Goal: Information Seeking & Learning: Learn about a topic

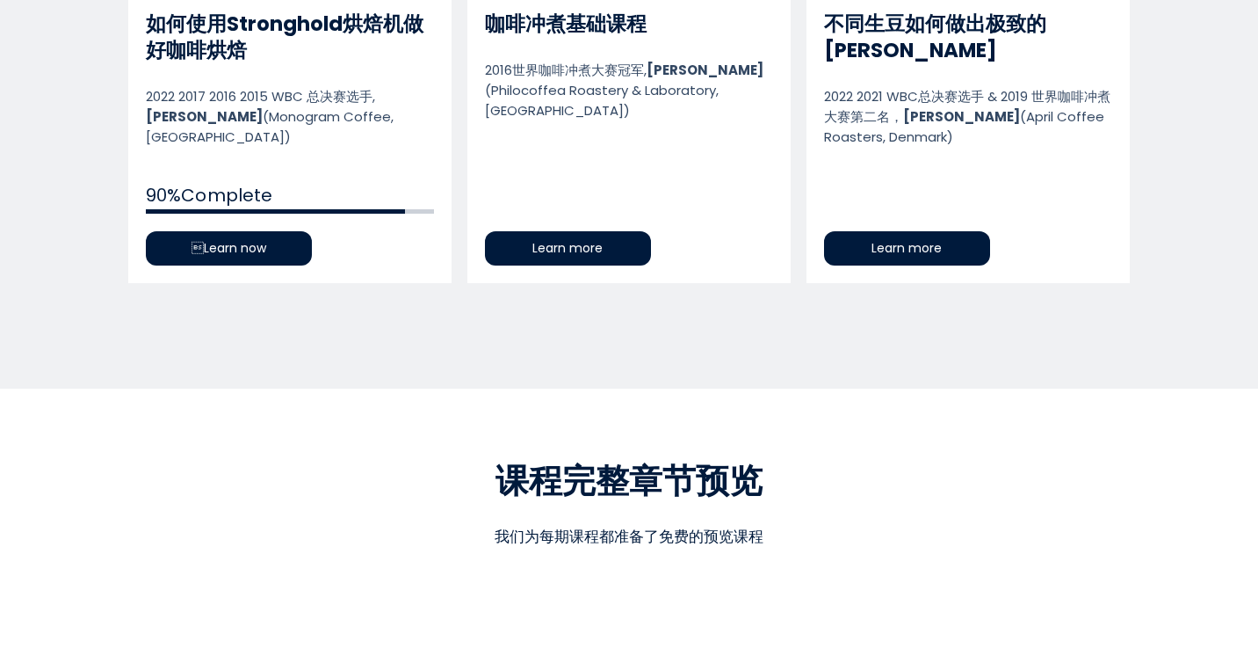
scroll to position [1095, 0]
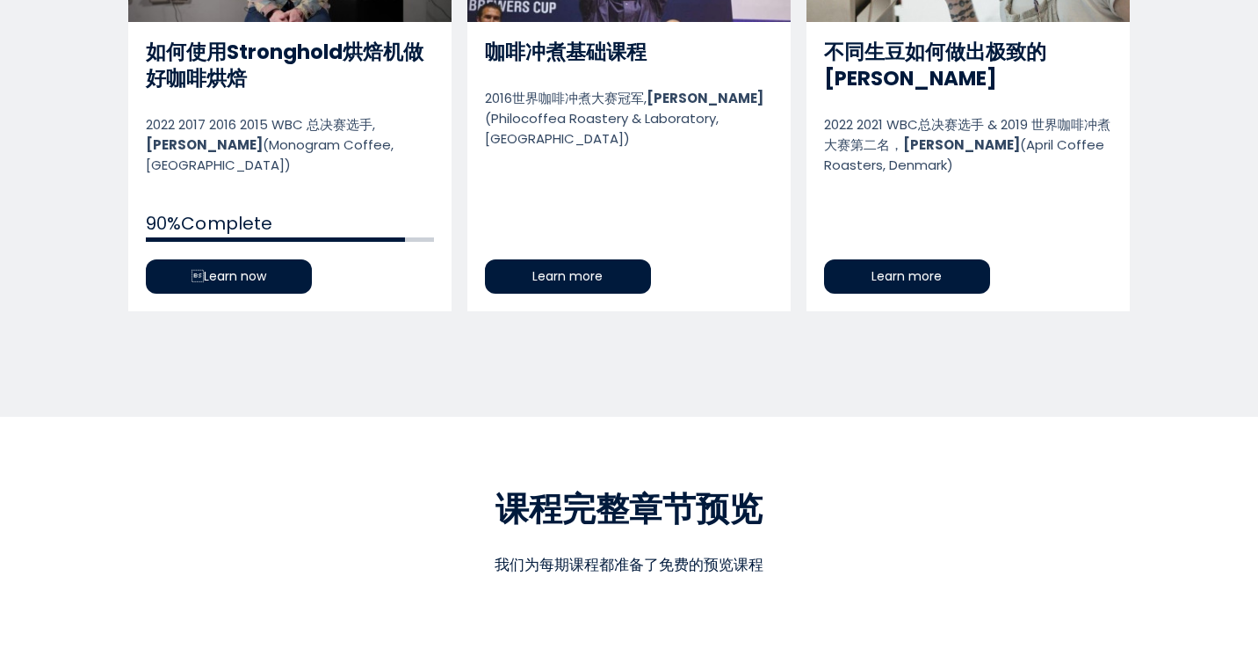
click at [268, 254] on link "如何使用Stronghold烘焙机做好咖啡烘焙" at bounding box center [289, 75] width 323 height 471
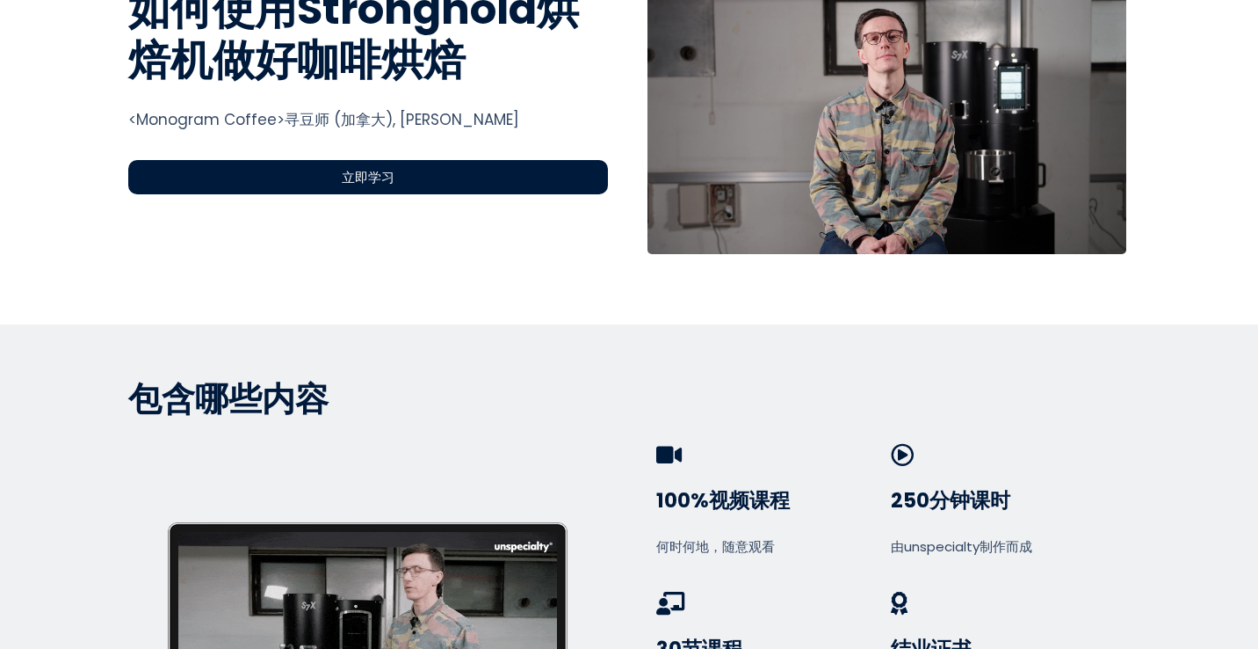
scroll to position [730, 0]
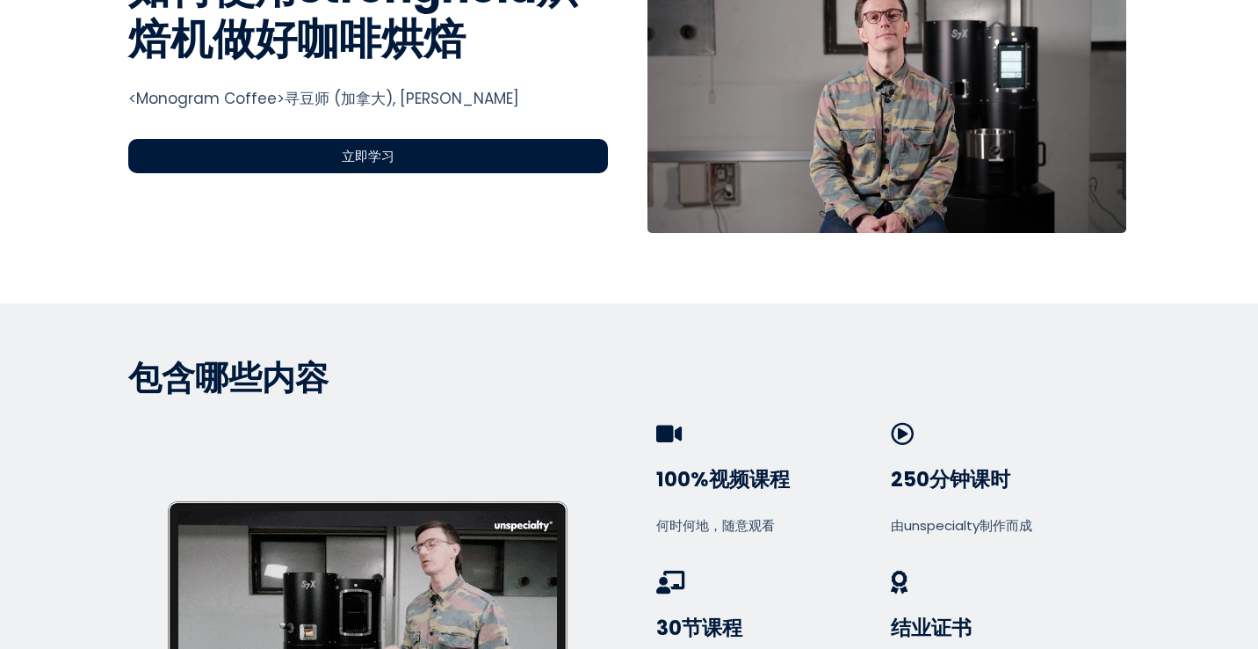
click at [402, 155] on div "立即学习" at bounding box center [368, 156] width 480 height 34
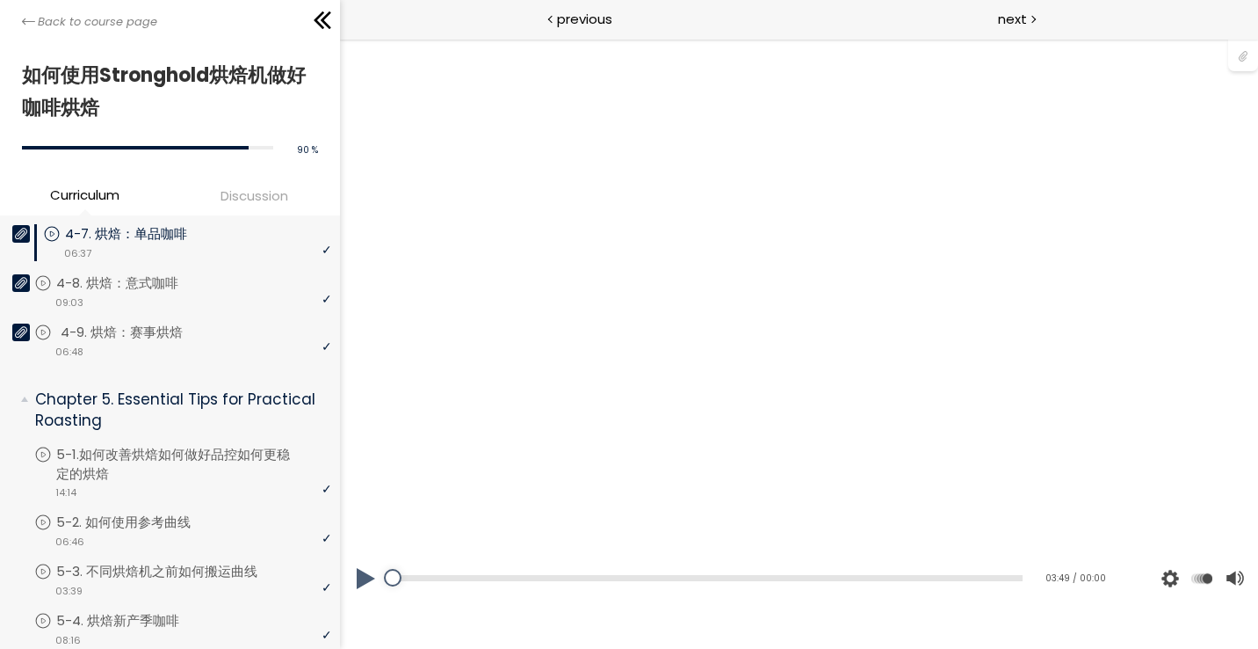
scroll to position [1314, 0]
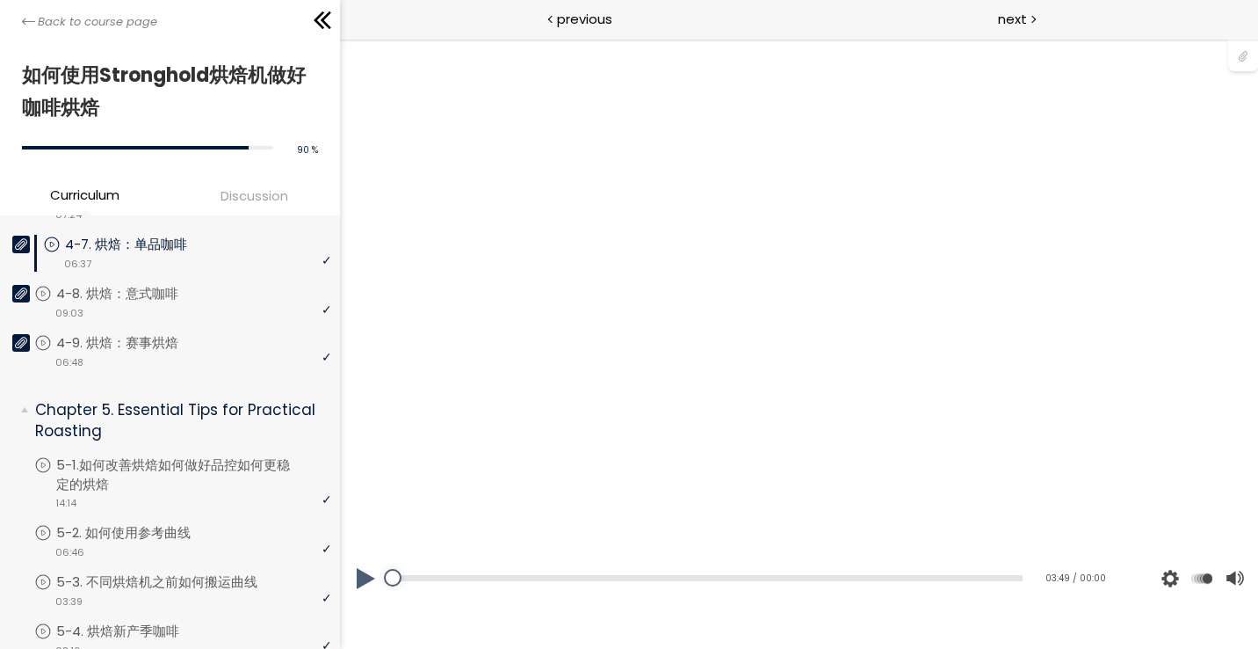
click at [211, 257] on div "video 06:37" at bounding box center [187, 263] width 288 height 18
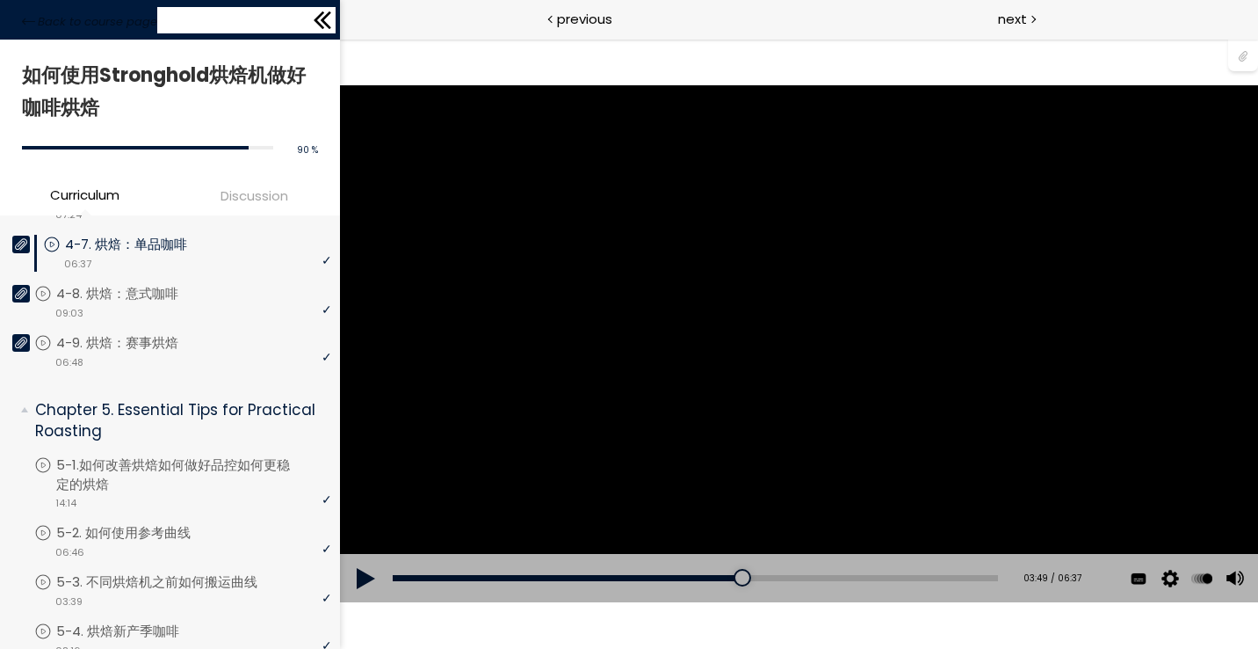
click at [327, 25] on icon at bounding box center [326, 20] width 11 height 18
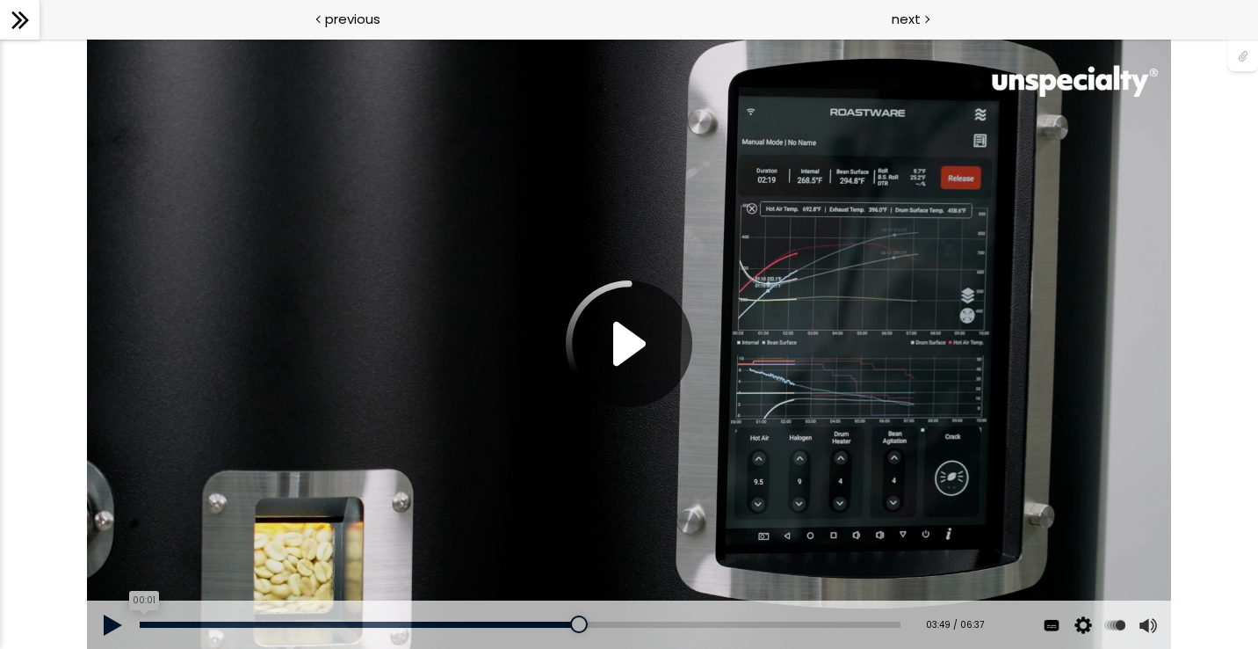
click at [143, 626] on div "00:01" at bounding box center [520, 624] width 760 height 6
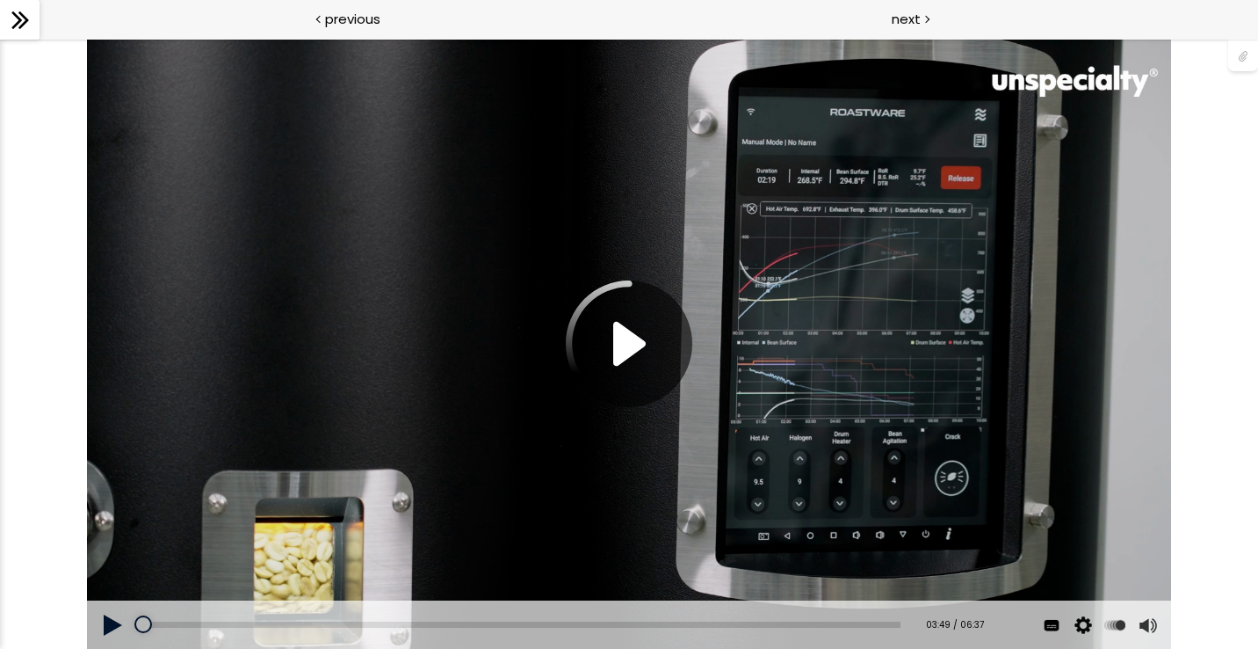
click at [107, 630] on button at bounding box center [113, 624] width 53 height 49
click at [112, 626] on button at bounding box center [113, 624] width 53 height 49
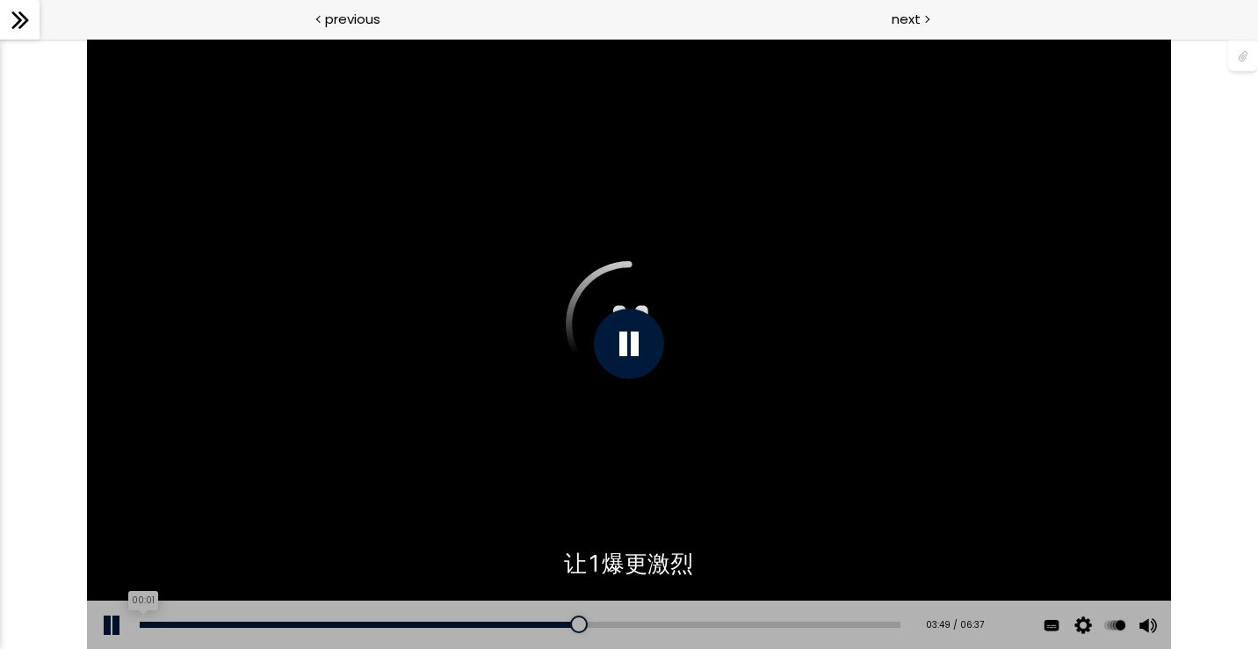
click at [142, 623] on div "00:01" at bounding box center [520, 624] width 760 height 6
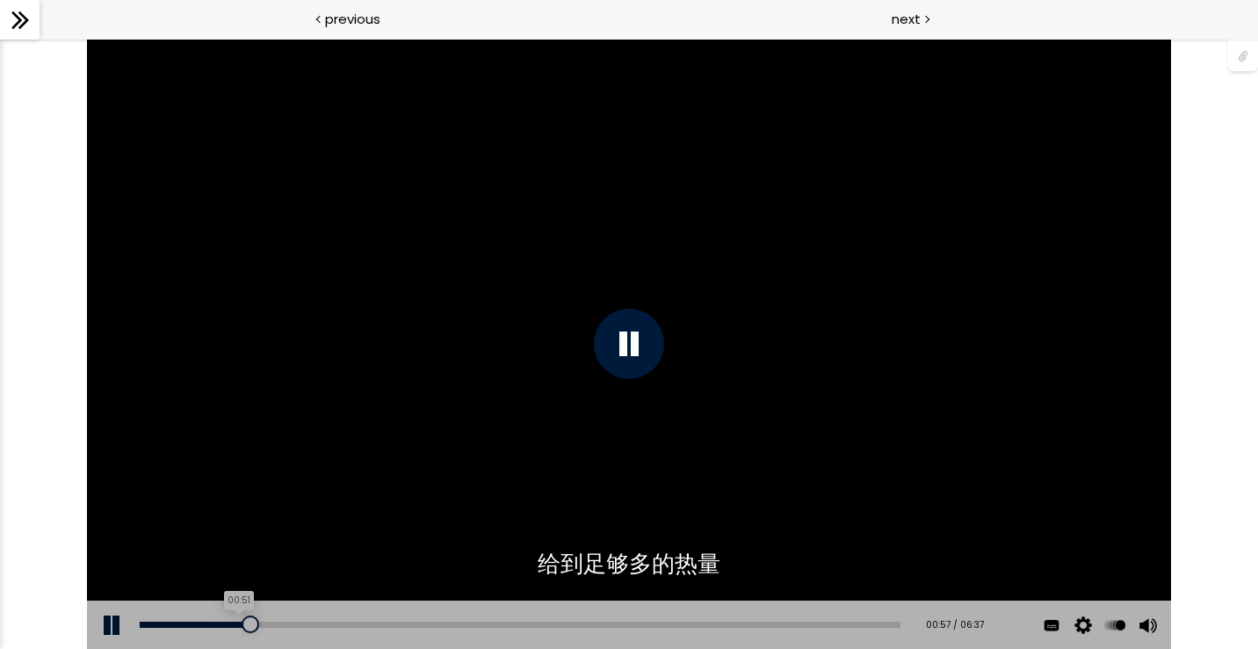
click at [239, 624] on div "00:51" at bounding box center [520, 624] width 760 height 6
click at [309, 622] on div "01:27" at bounding box center [520, 624] width 760 height 6
click at [287, 623] on div "01:16" at bounding box center [520, 624] width 760 height 6
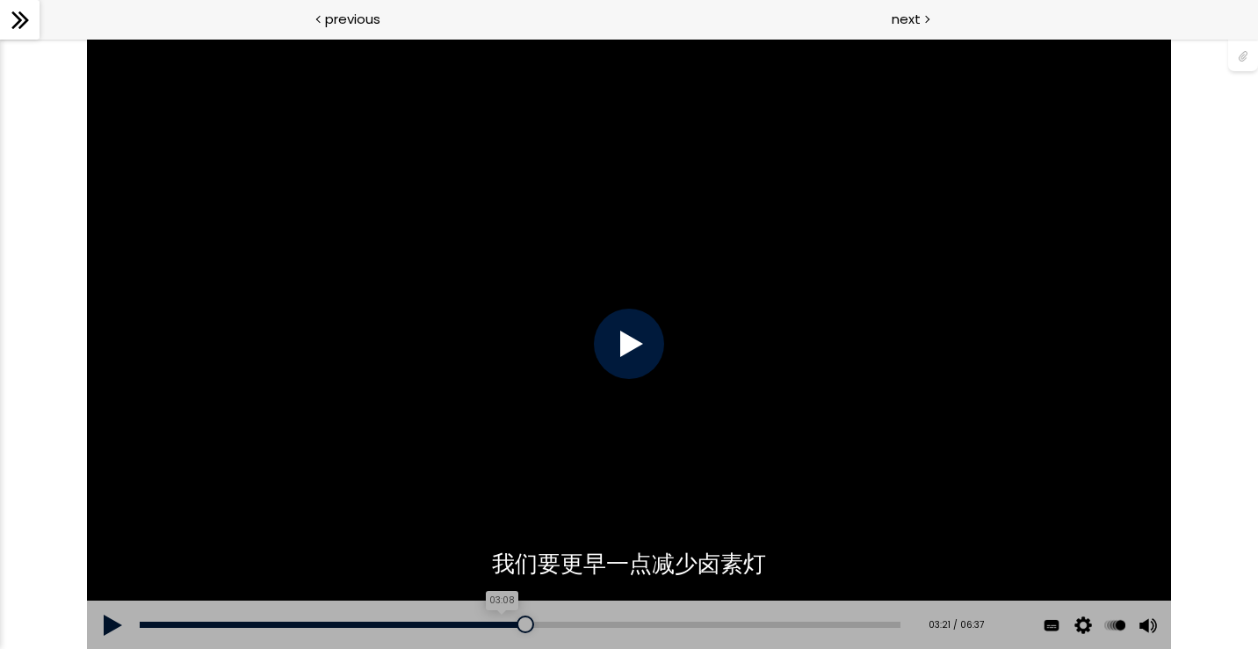
click at [503, 622] on div "03:08" at bounding box center [520, 624] width 760 height 6
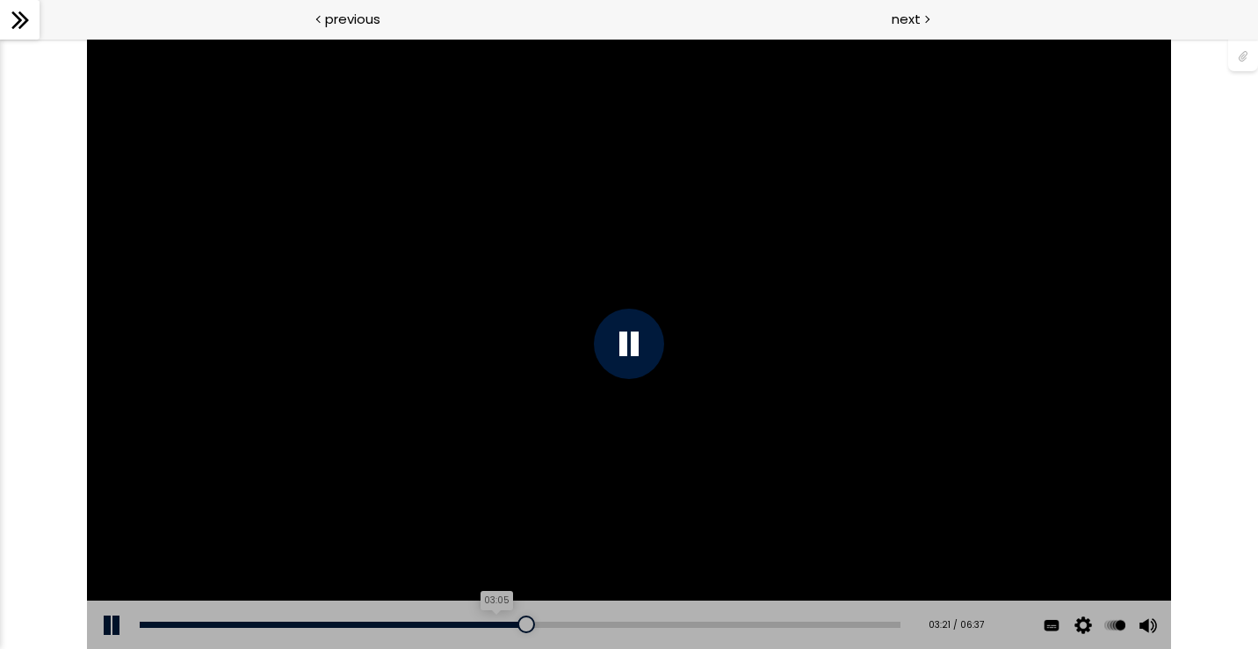
click at [497, 622] on div "03:05" at bounding box center [520, 624] width 760 height 6
click at [26, 21] on icon at bounding box center [20, 20] width 26 height 26
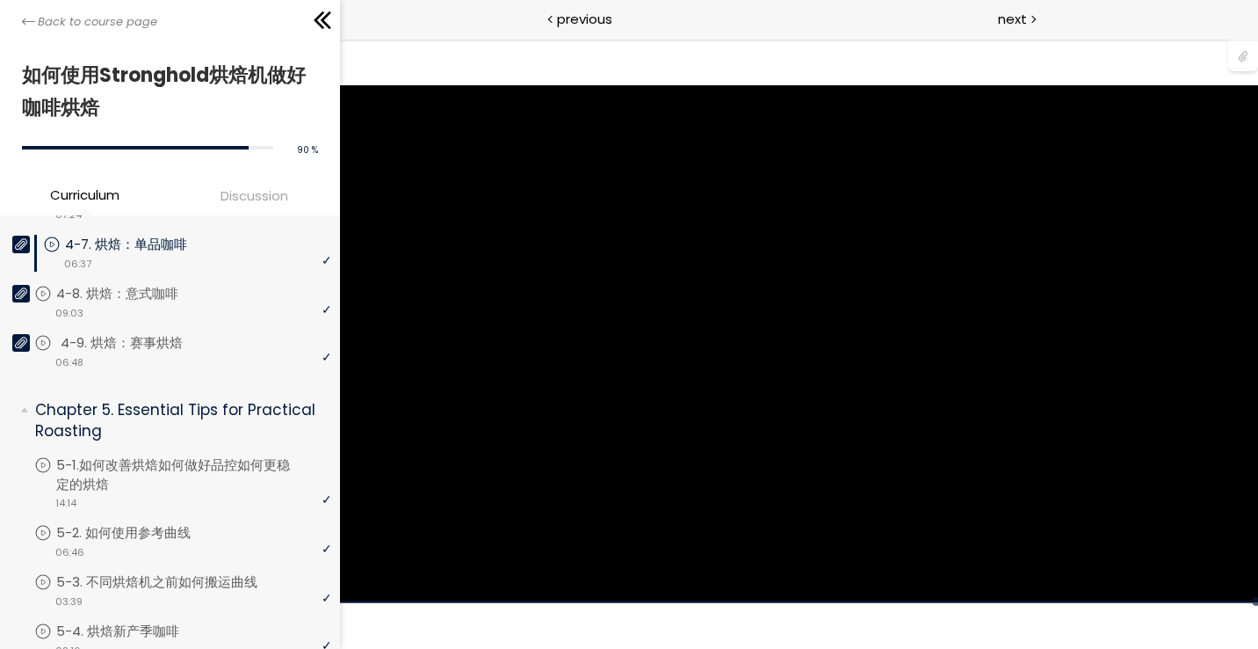
click at [139, 348] on p "4-9. 烘焙：赛事烘焙" at bounding box center [139, 342] width 157 height 19
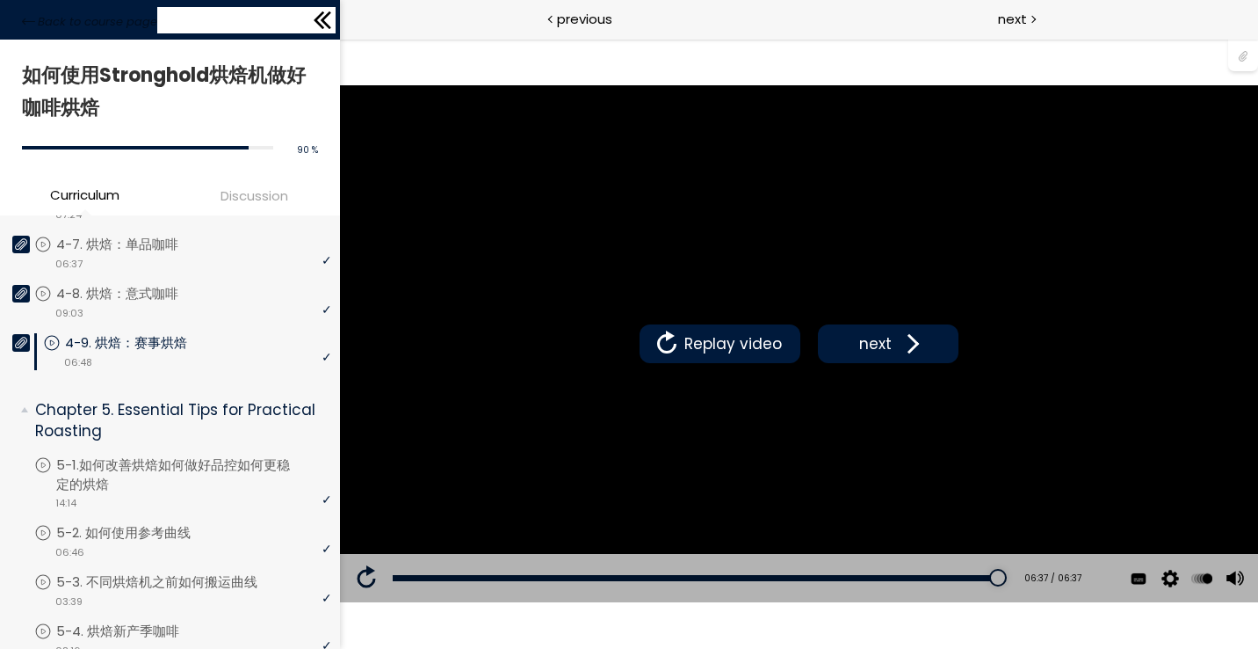
click at [337, 32] on div "Back to course page" at bounding box center [170, 20] width 340 height 40
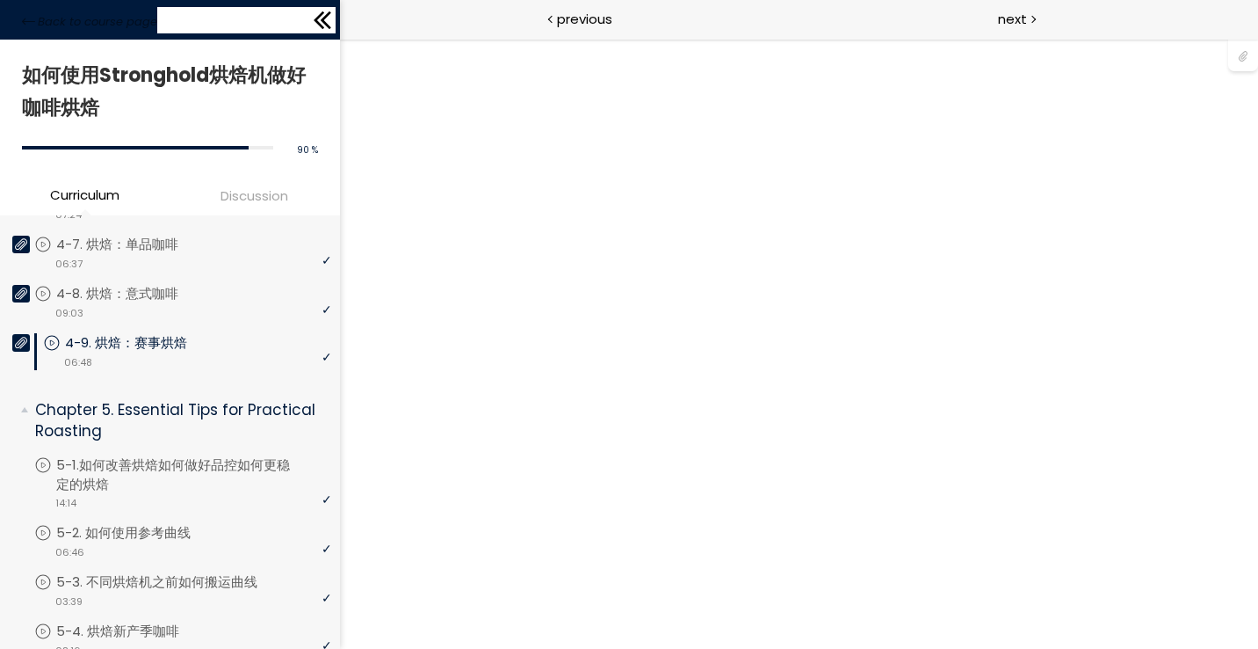
click at [326, 21] on icon at bounding box center [322, 20] width 26 height 26
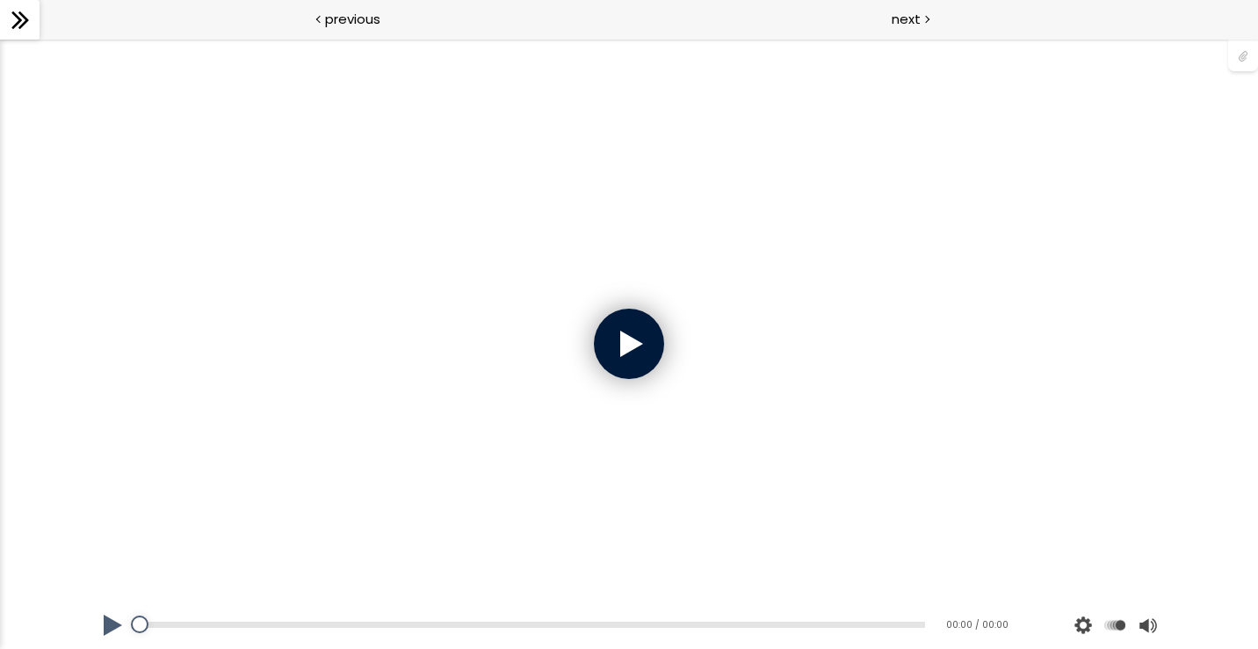
click at [603, 340] on div at bounding box center [629, 343] width 70 height 70
